Goal: Task Accomplishment & Management: Manage account settings

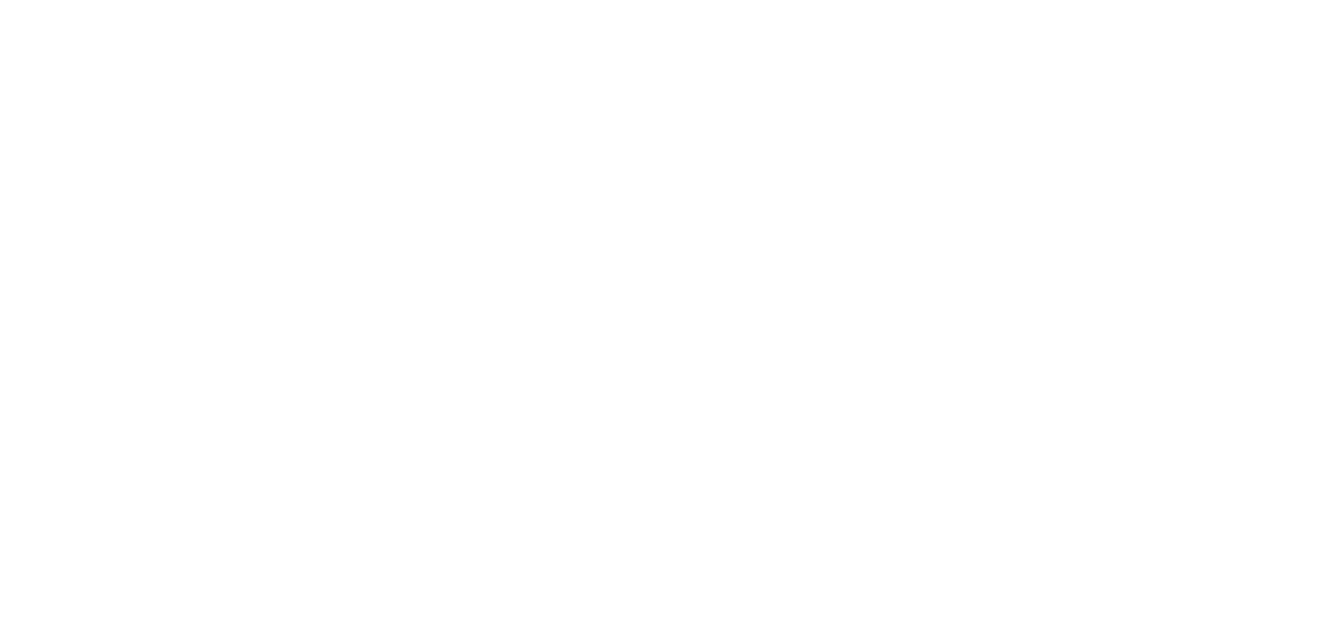
click at [354, 112] on body at bounding box center [671, 318] width 1342 height 637
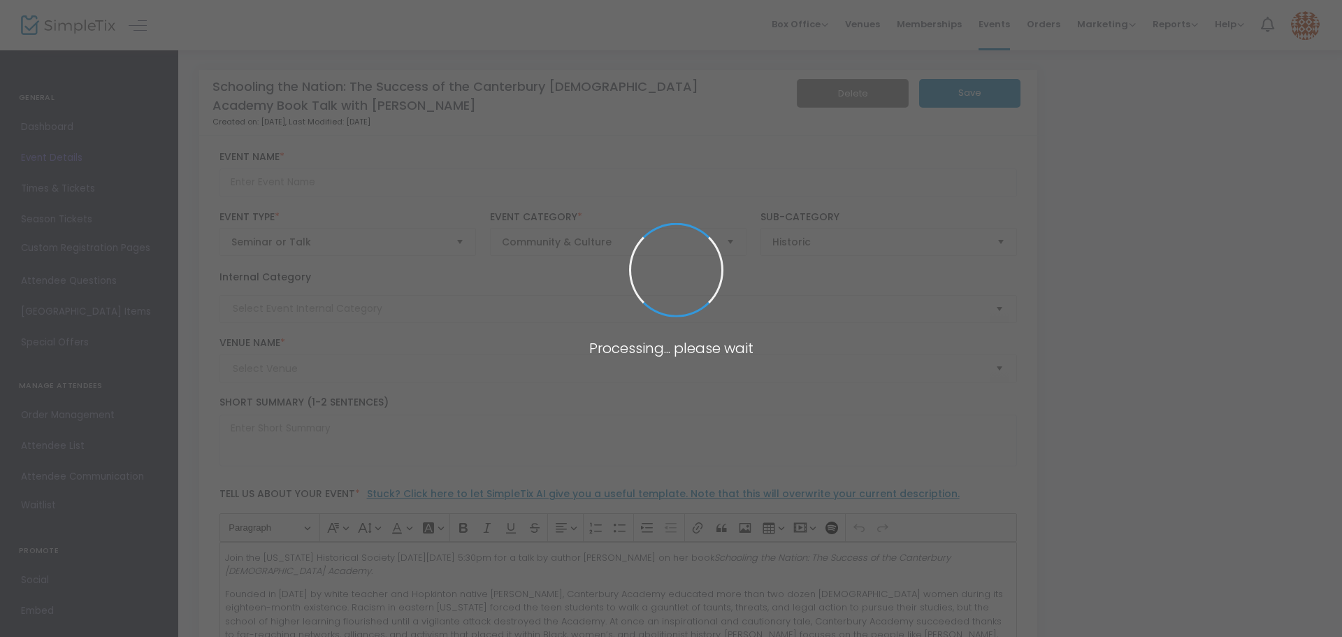
type input "Schooling the Nation: The Success of the Canterbury [DEMOGRAPHIC_DATA] Academy …"
type textarea "Join the [US_STATE] Historical Society [DATE][DATE] 5:30pm for a talk by author…"
type input "Register Now"
type input "[PERSON_NAME] House"
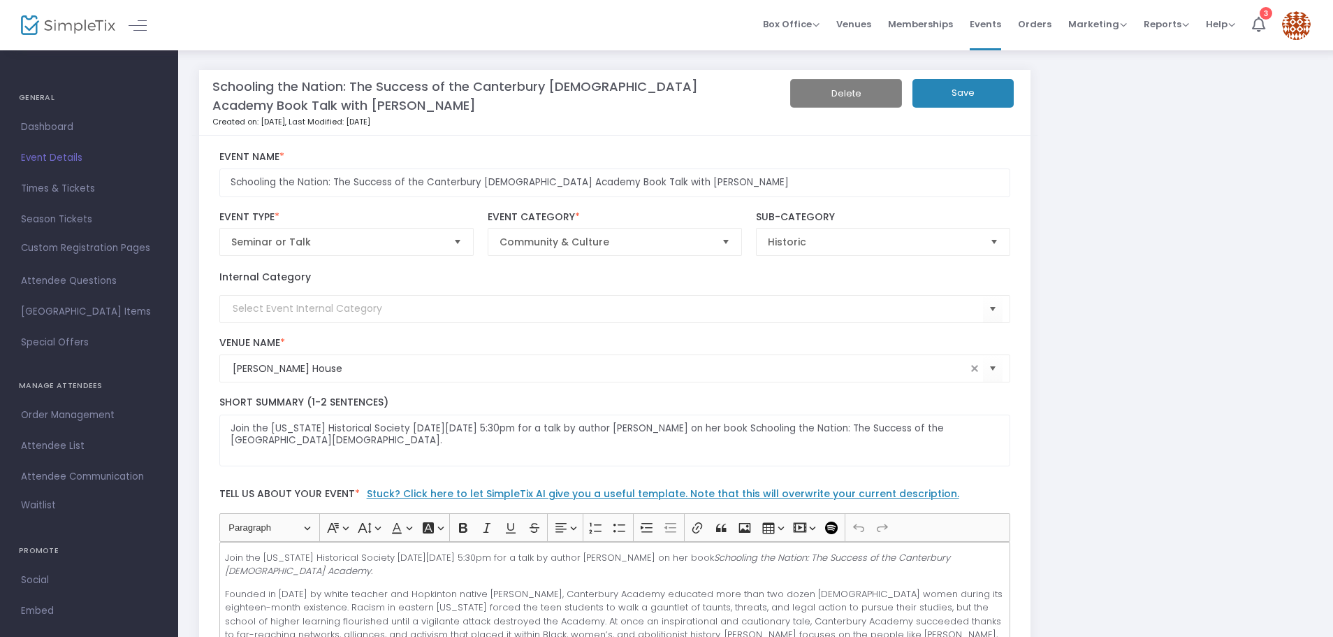
drag, startPoint x: 365, startPoint y: 102, endPoint x: 147, endPoint y: 82, distance: 219.0
click at [147, 82] on ul "GENERAL Dashboard Event Details Times & Tickets Season Passes Season Tickets Cu…" at bounding box center [89, 379] width 178 height 660
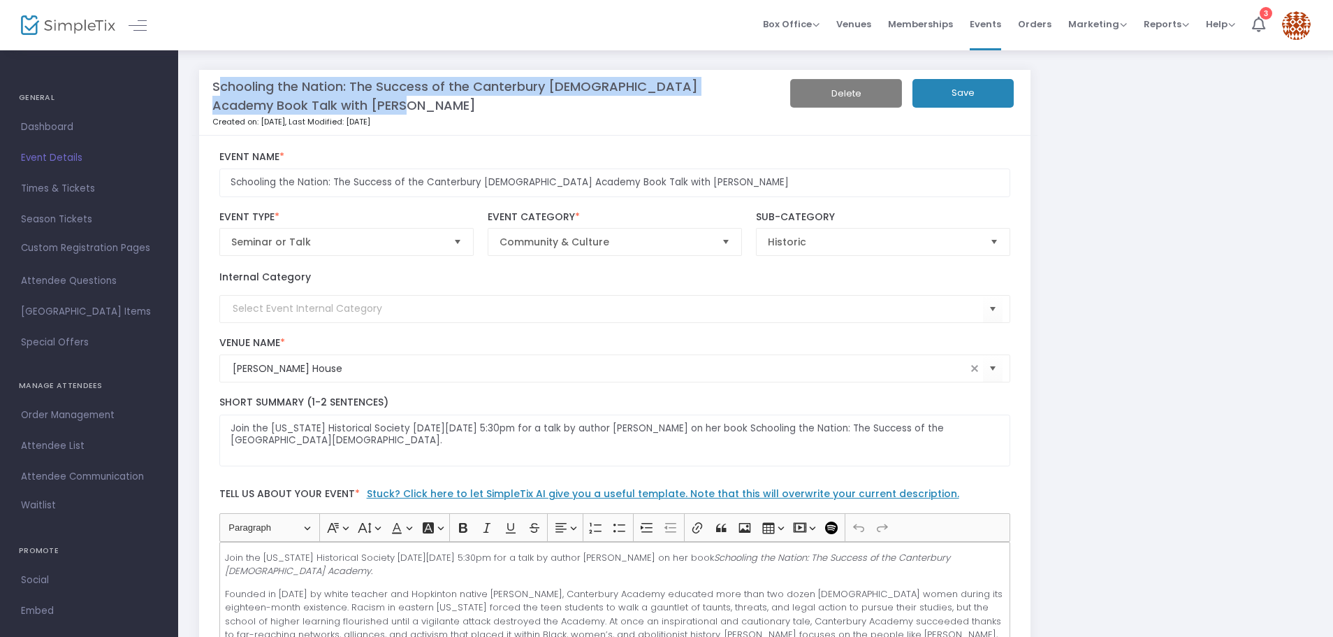
drag, startPoint x: 210, startPoint y: 83, endPoint x: 389, endPoint y: 99, distance: 178.9
click at [389, 99] on div "Schooling the Nation: The Success of the Canterbury Female Academy Book Talk wi…" at bounding box center [614, 103] width 845 height 66
copy m-panel-title "Schooling the Nation: The Success of the Canterbury Female Academy Book Talk wi…"
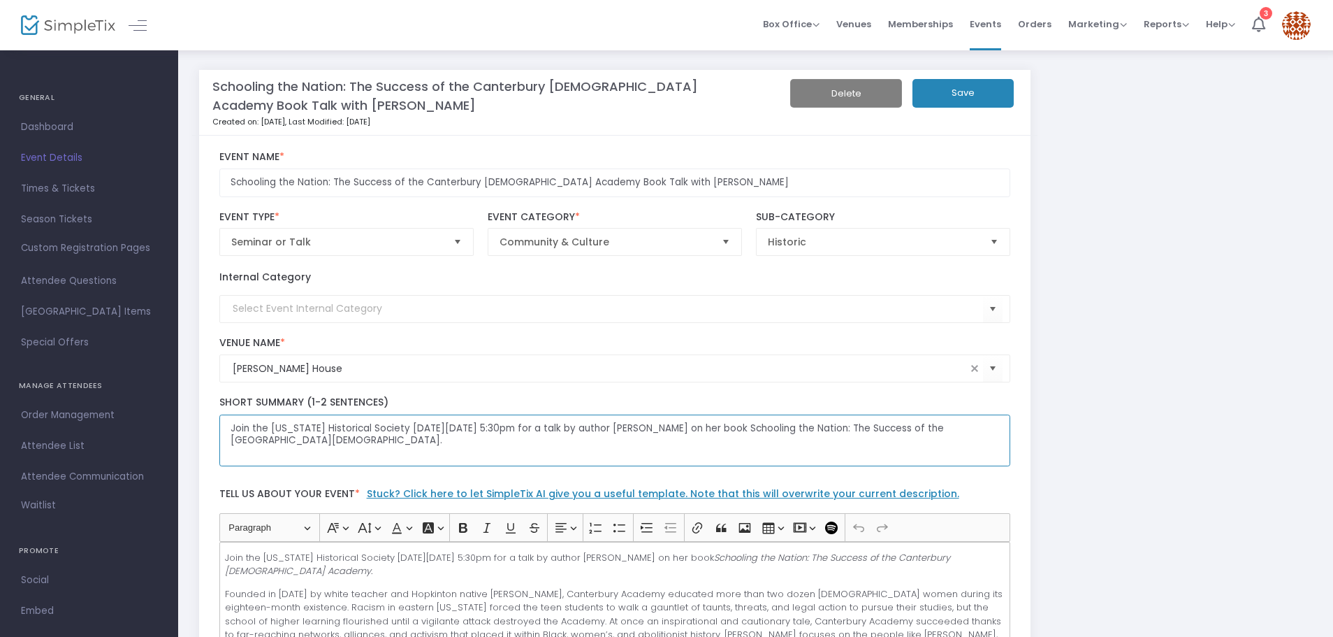
click at [375, 437] on textarea "Join the Rhode Island Historical Society on Wednesday, September 3rd, at 5:30pm…" at bounding box center [615, 440] width 792 height 52
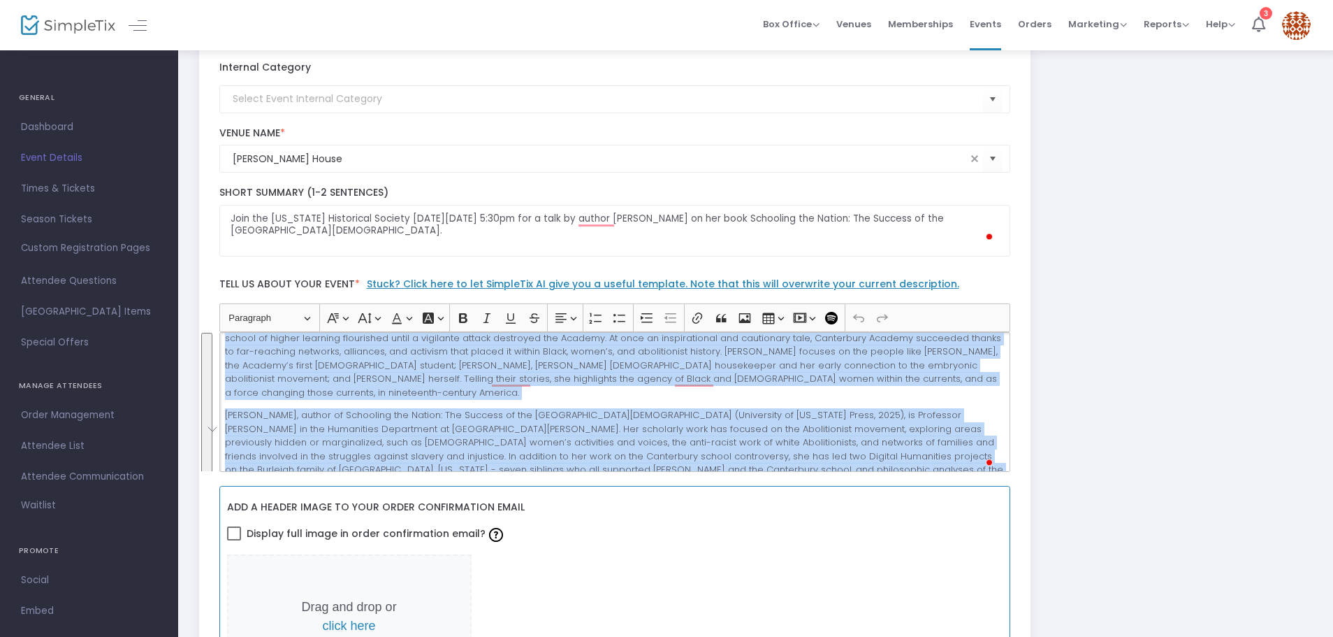
scroll to position [73, 0]
drag, startPoint x: 227, startPoint y: 345, endPoint x: 1017, endPoint y: 505, distance: 805.9
copy div "Join the Rhode Island Historical Society on Wednesday, September 3rd, at 5:30pm…"
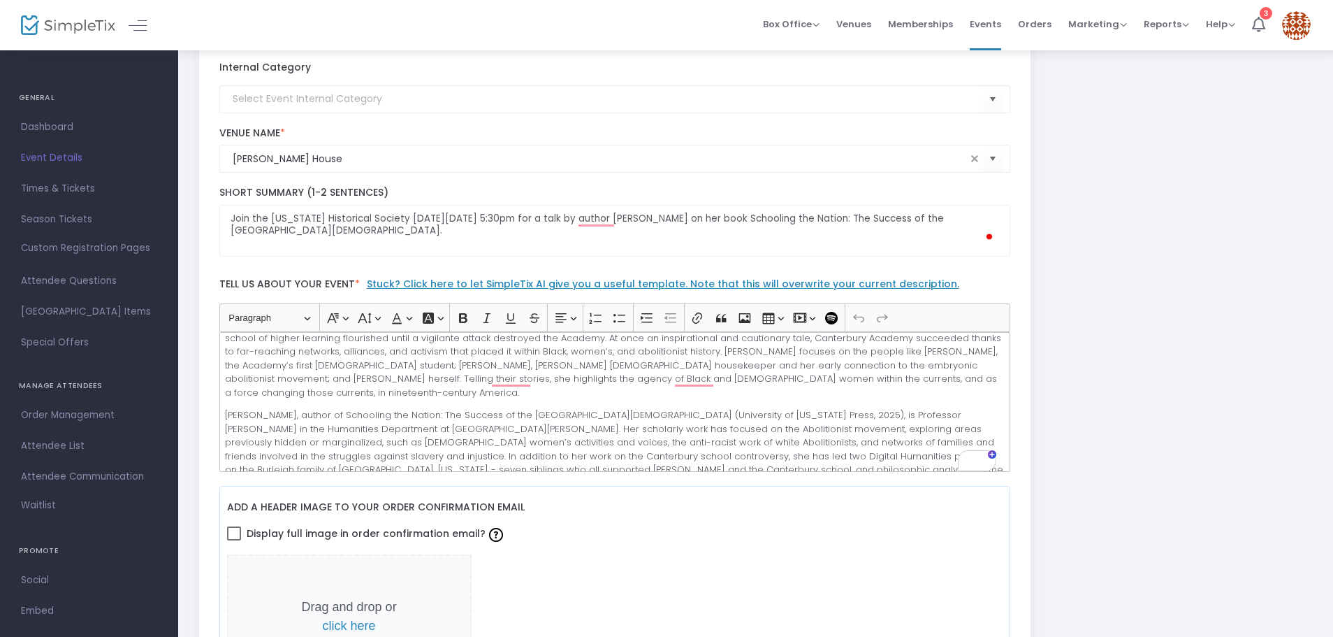
click at [50, 126] on span "Dashboard" at bounding box center [89, 127] width 136 height 18
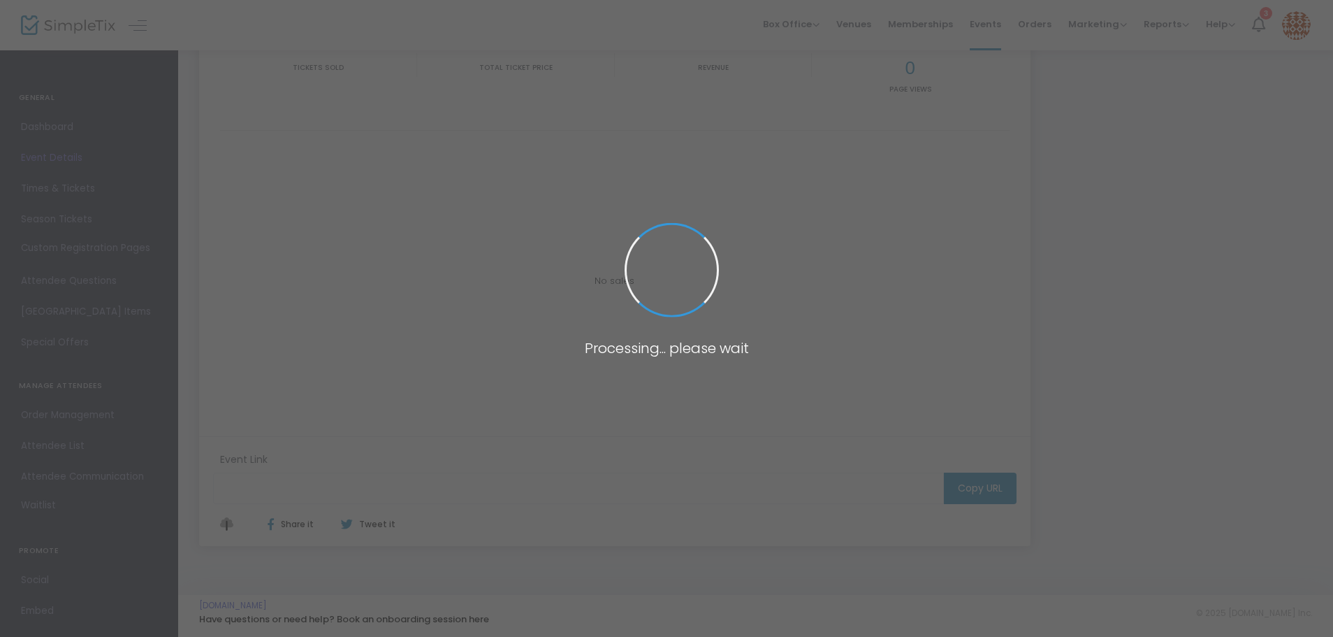
type input "https://www.simpletix.com/e/schooling-the-nation-the-success-of-the-ca-tickets-…"
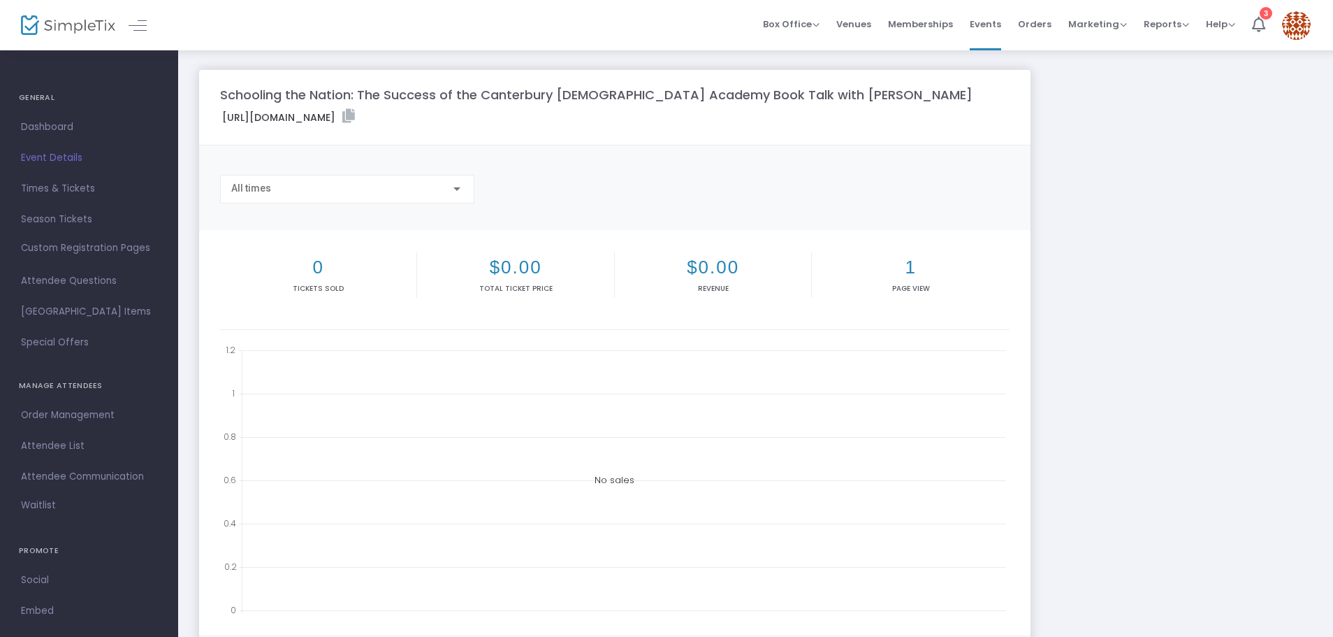
click at [355, 122] on label "https://www.simpletix.com/e/schooling-the-nation-the-success-of-the-ca-tickets-…" at bounding box center [288, 117] width 133 height 16
click at [355, 121] on icon at bounding box center [348, 116] width 13 height 14
copy label
